Goal: Information Seeking & Learning: Learn about a topic

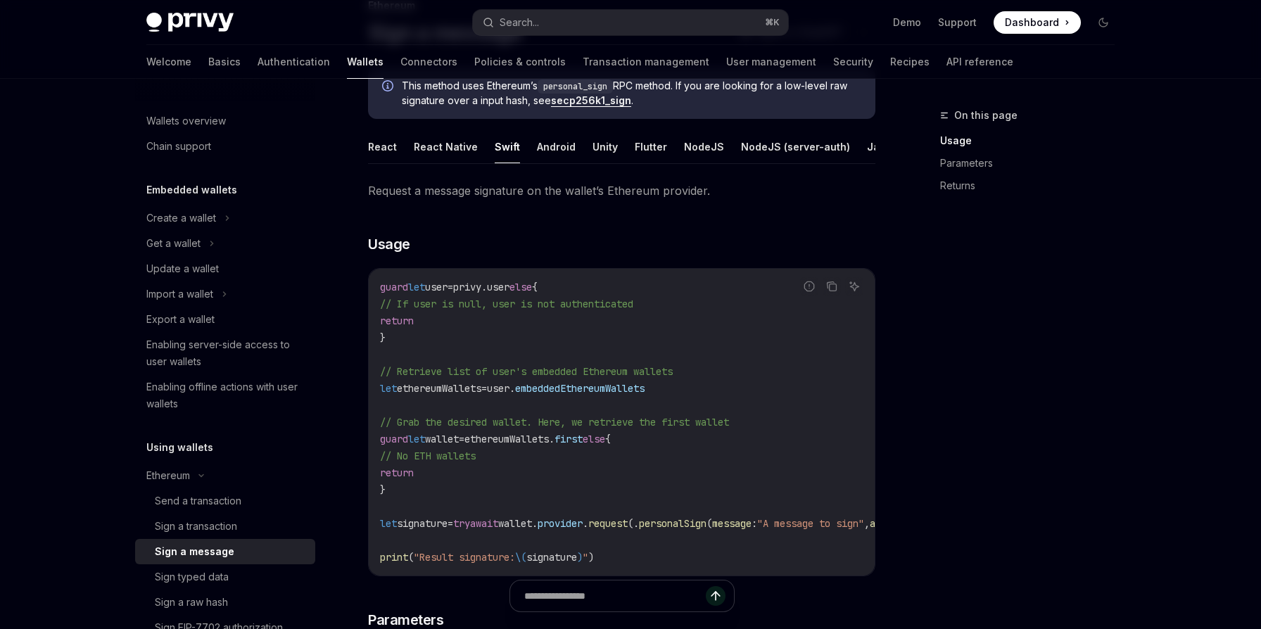
scroll to position [145, 0]
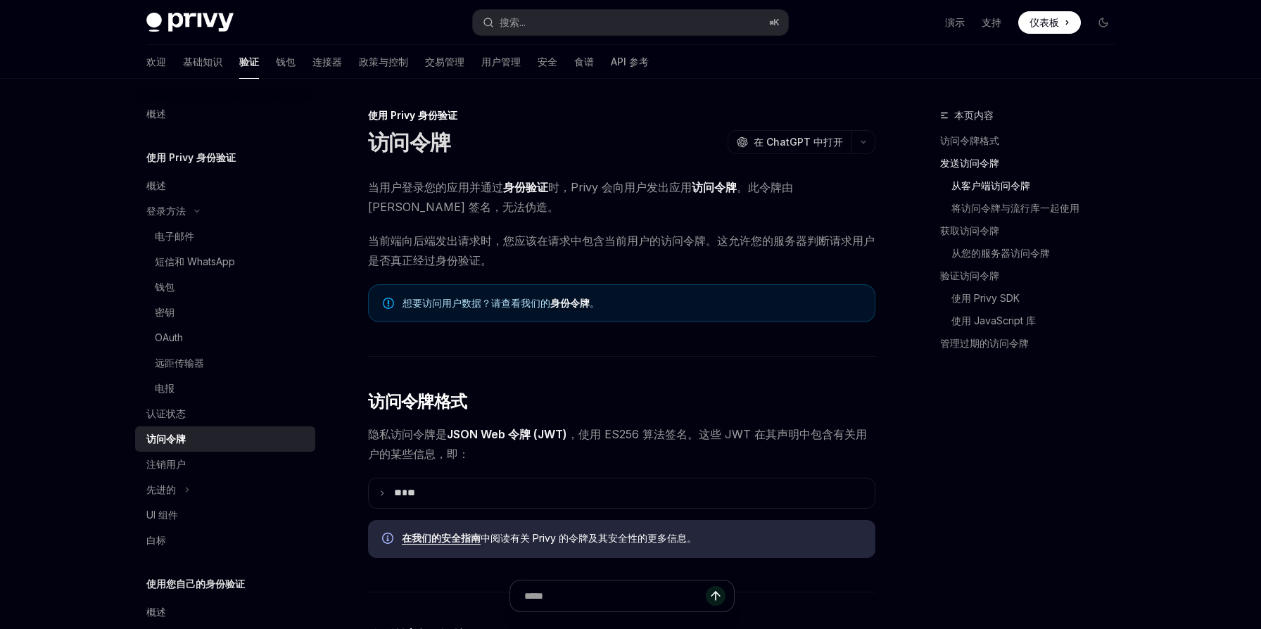
scroll to position [611, 0]
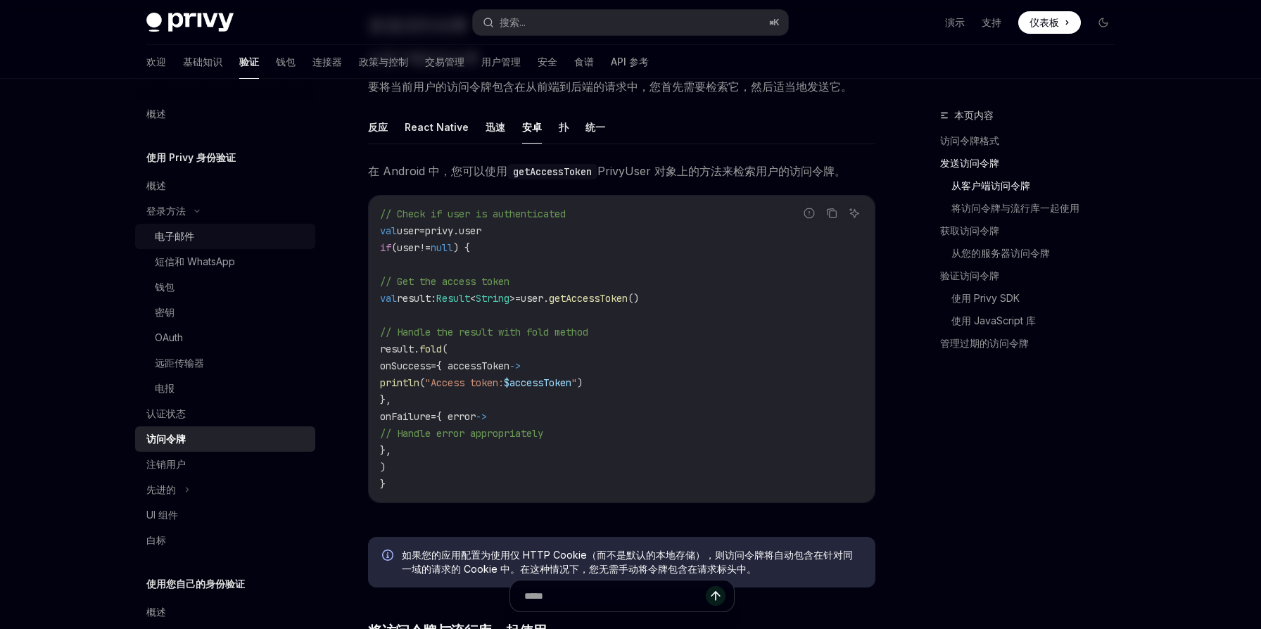
click at [200, 235] on div "电子邮件" at bounding box center [231, 236] width 152 height 17
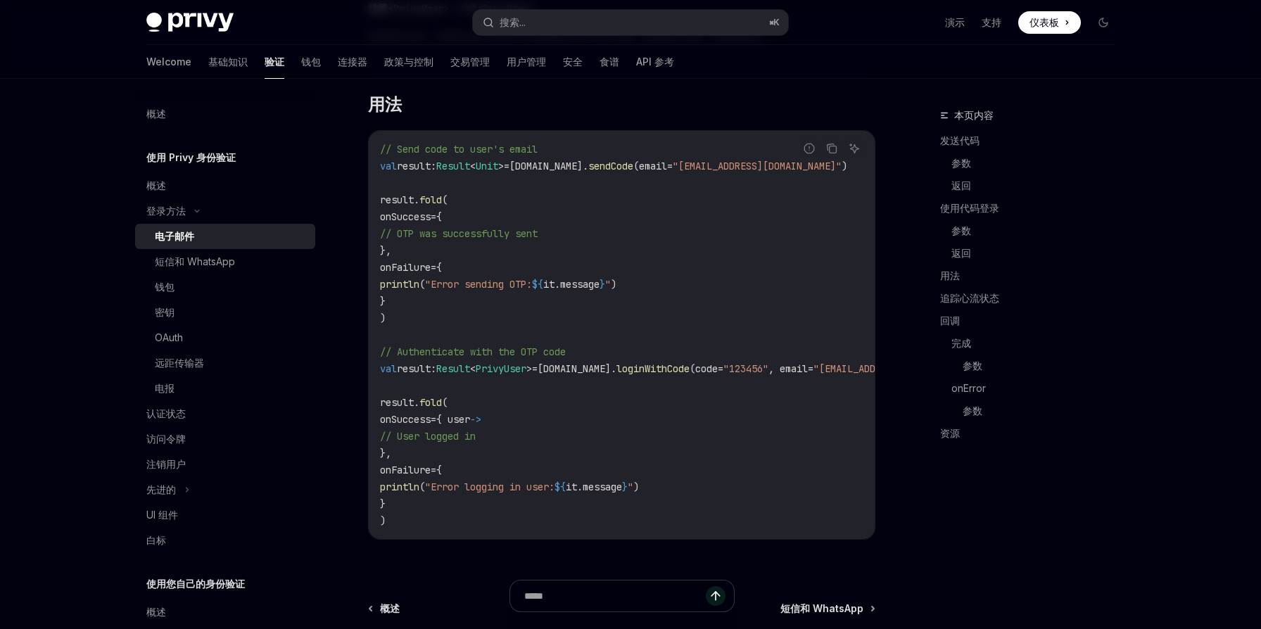
scroll to position [1179, 0]
click at [208, 62] on font "基础知识" at bounding box center [227, 62] width 39 height 12
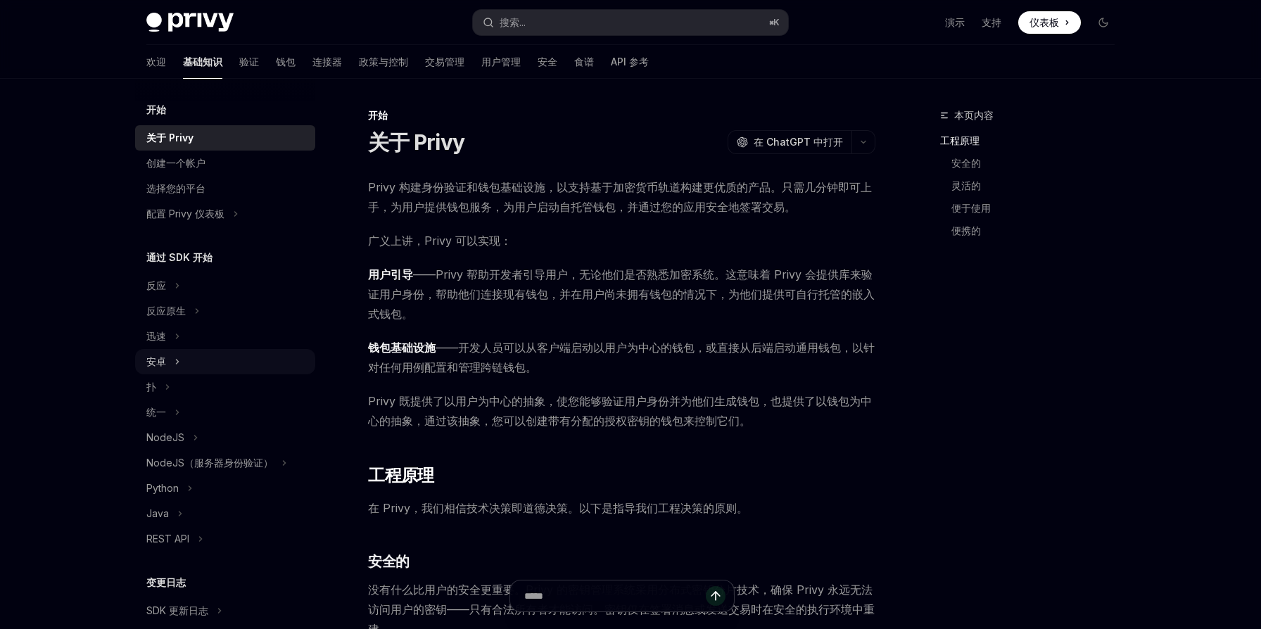
click at [183, 350] on div "安卓" at bounding box center [225, 361] width 180 height 25
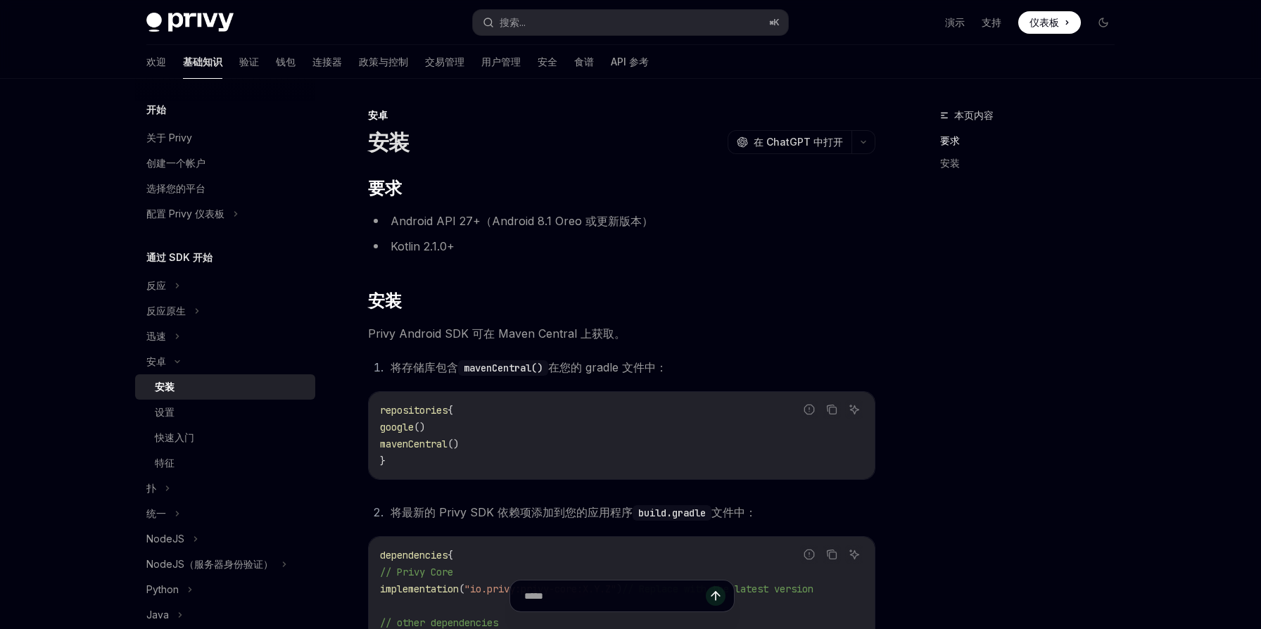
click at [193, 396] on link "安装" at bounding box center [225, 386] width 180 height 25
click at [187, 421] on link "设置" at bounding box center [225, 412] width 180 height 25
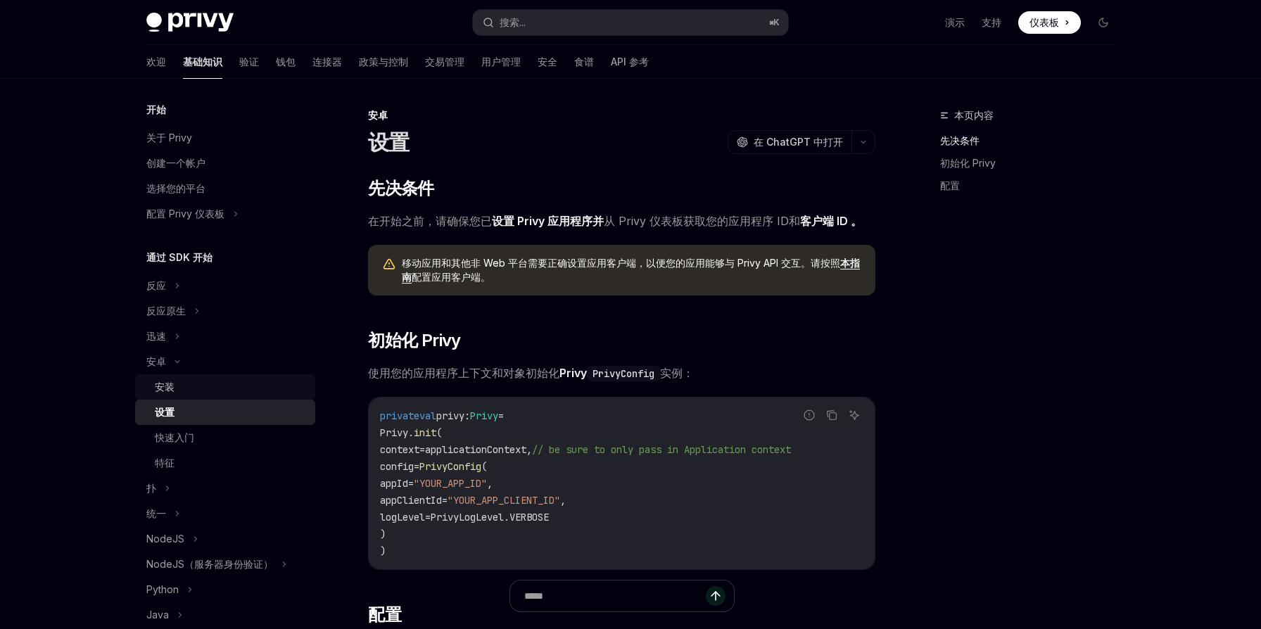
click at [193, 390] on div "安装" at bounding box center [231, 386] width 152 height 17
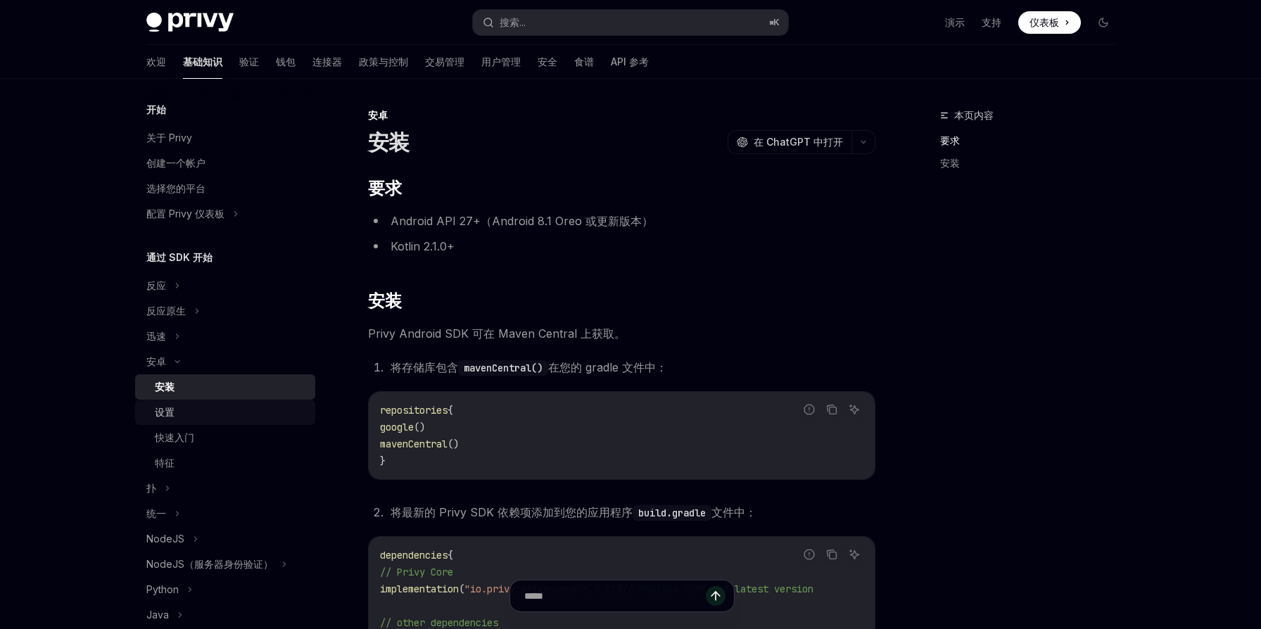
click at [193, 406] on div "设置" at bounding box center [231, 412] width 152 height 17
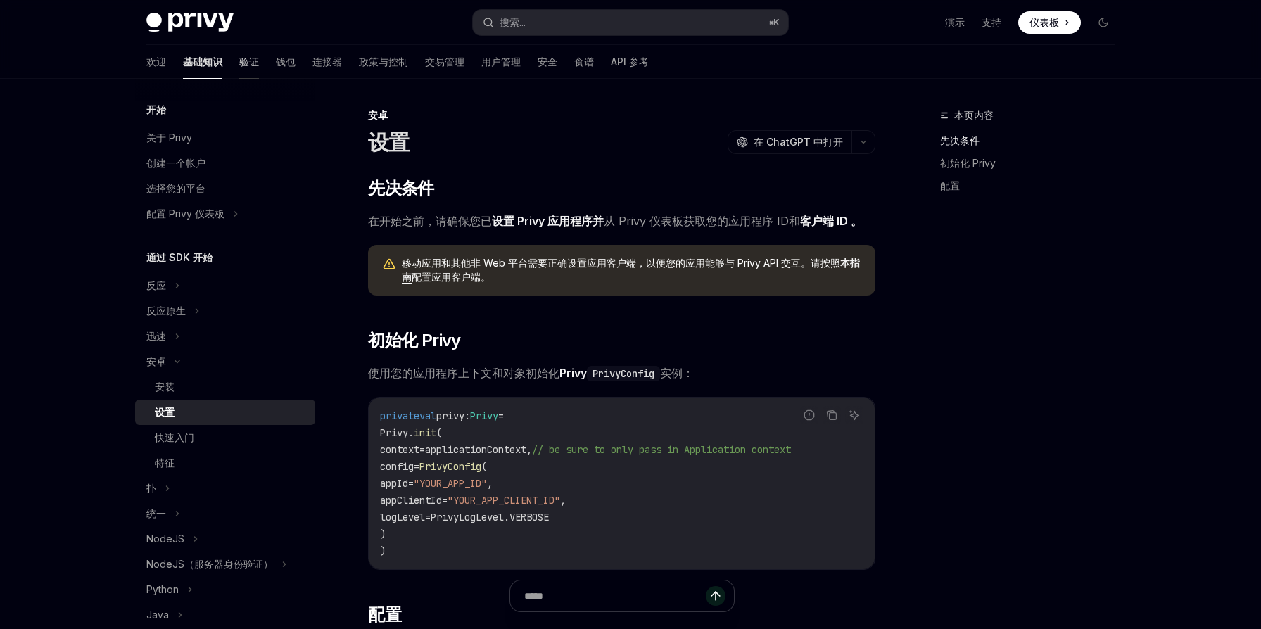
click at [239, 61] on font "验证" at bounding box center [249, 62] width 20 height 12
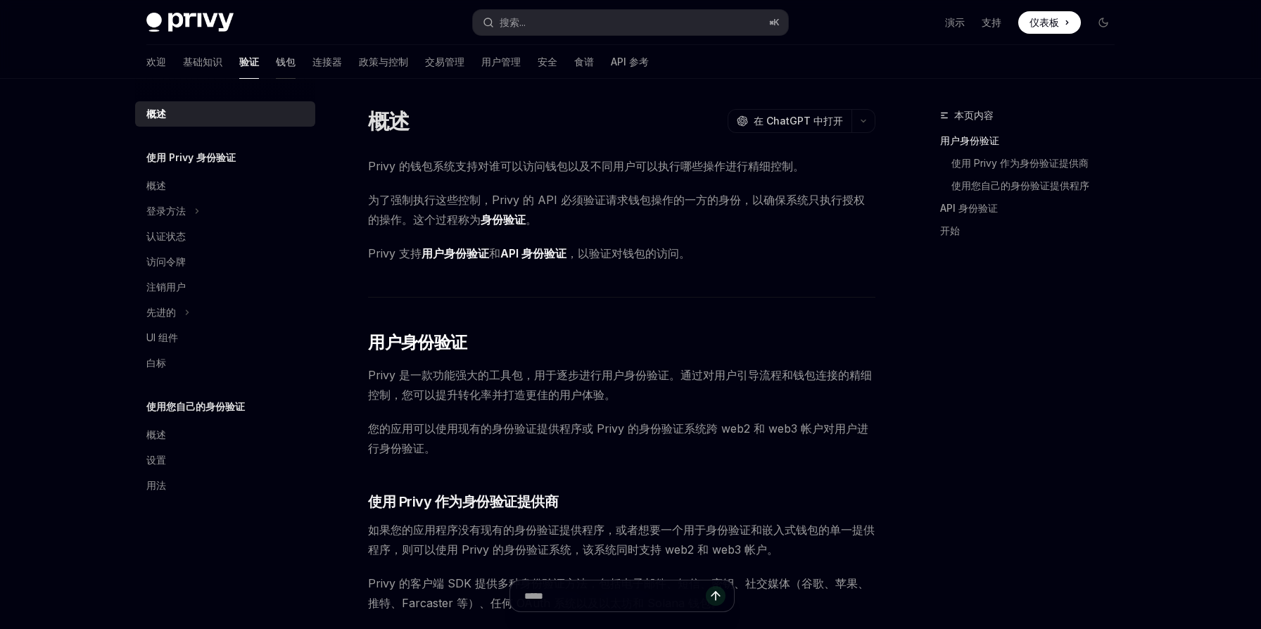
click at [276, 67] on font "钱包" at bounding box center [286, 62] width 20 height 12
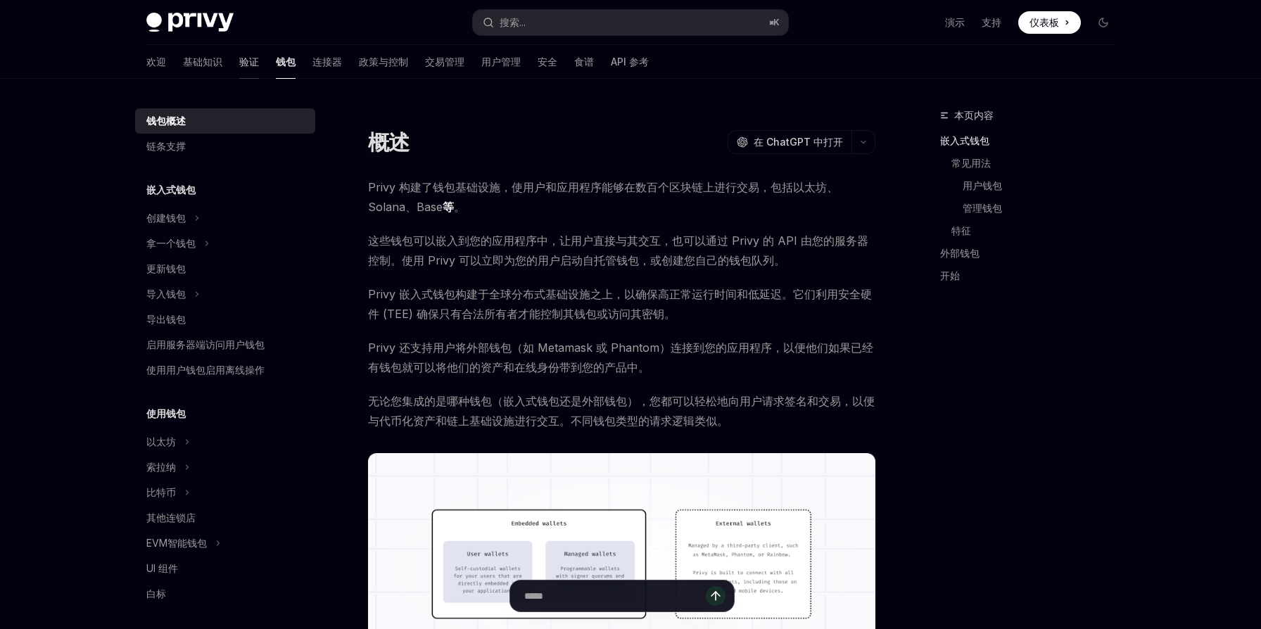
click at [239, 65] on font "验证" at bounding box center [249, 62] width 20 height 12
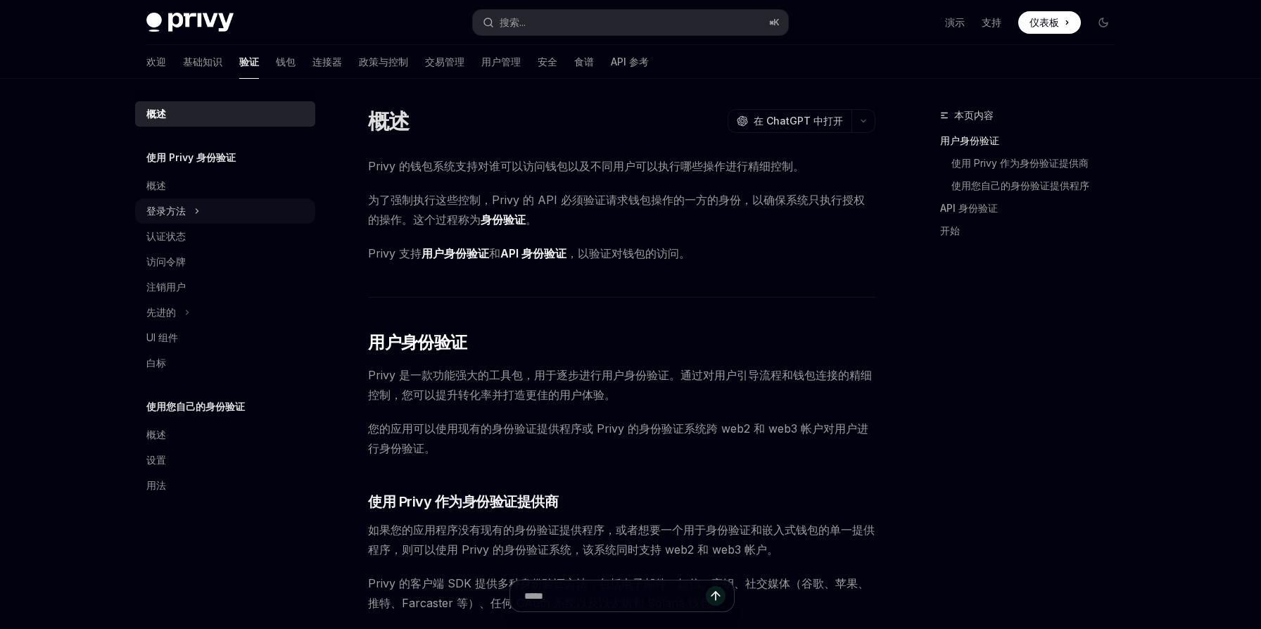
click at [228, 209] on div "登录方法" at bounding box center [225, 210] width 180 height 25
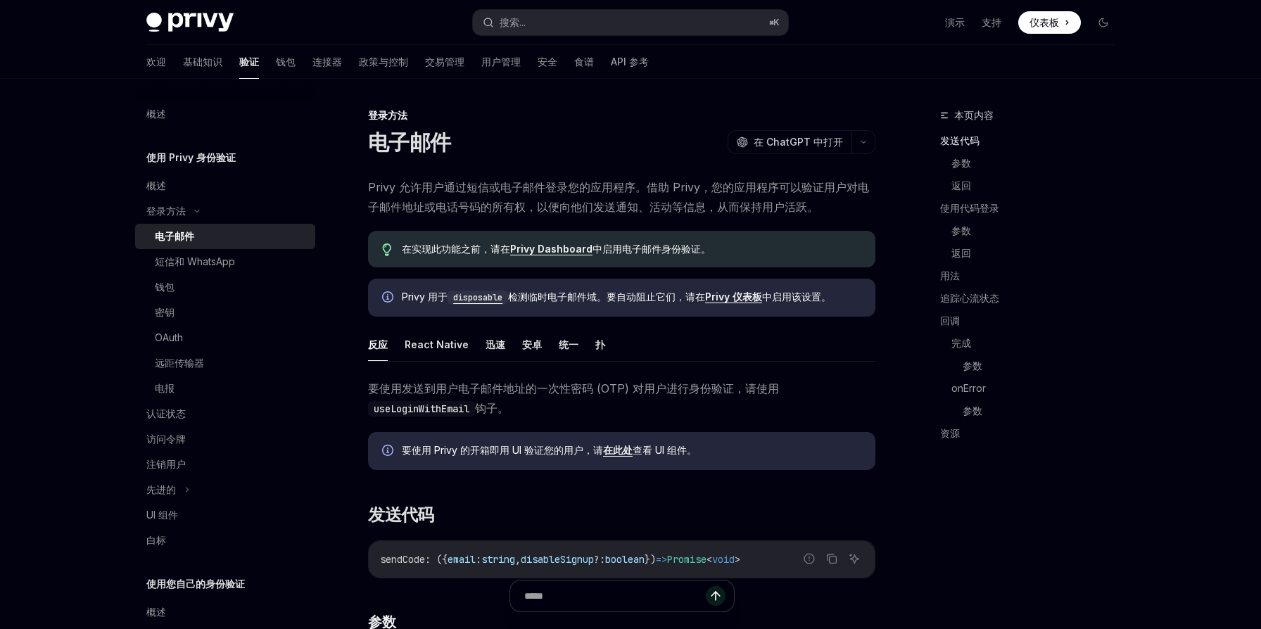
click at [218, 238] on div "电子邮件" at bounding box center [231, 236] width 152 height 17
click at [528, 347] on font "安卓" at bounding box center [532, 344] width 20 height 12
type textarea "*"
